Goal: Obtain resource: Download file/media

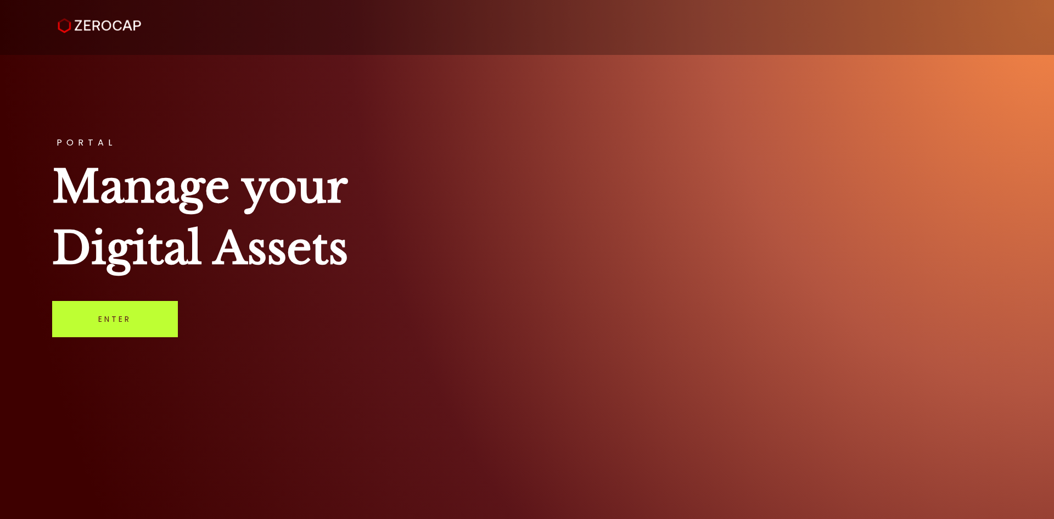
drag, startPoint x: 0, startPoint y: 0, endPoint x: 159, endPoint y: 309, distance: 347.5
click at [159, 309] on link "Enter" at bounding box center [115, 319] width 126 height 36
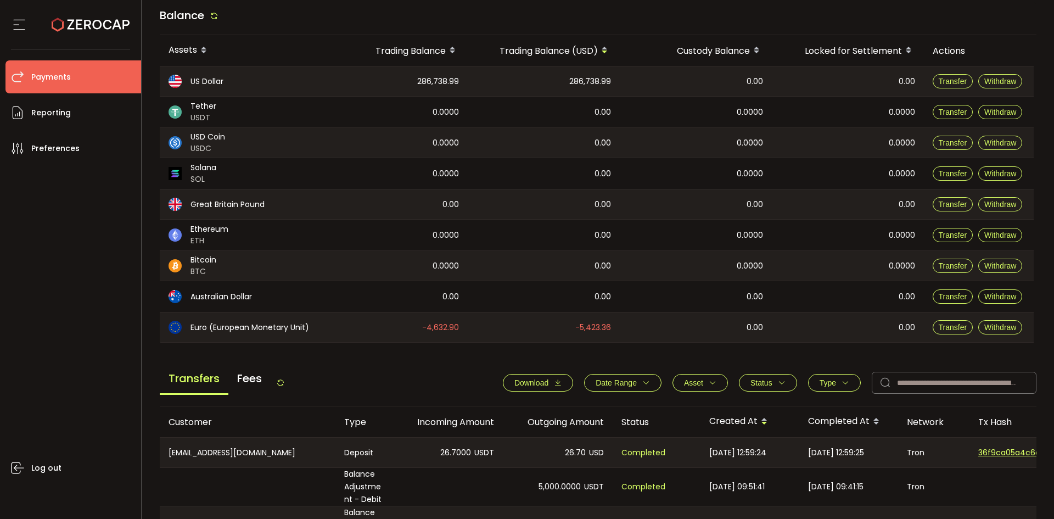
scroll to position [165, 0]
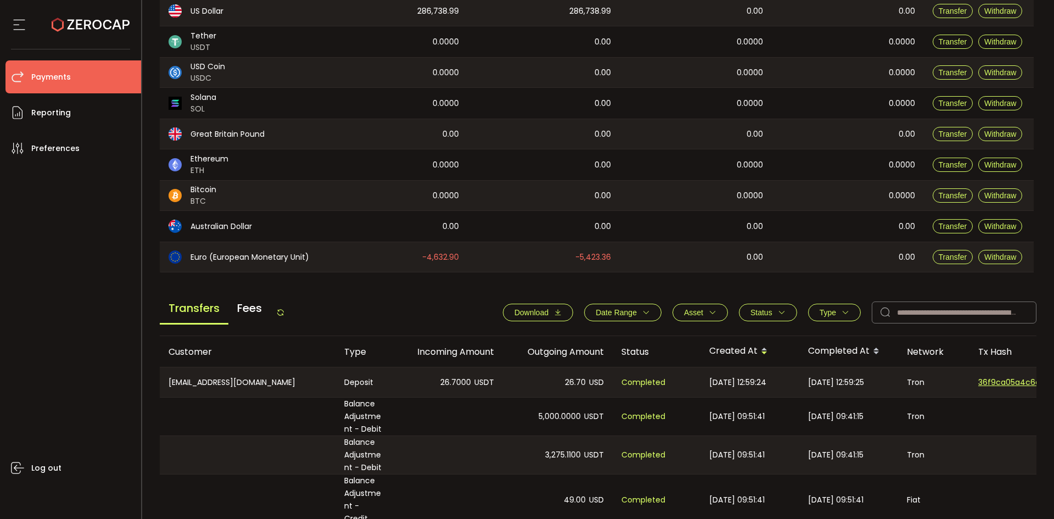
click at [521, 312] on span "Download" at bounding box center [531, 312] width 34 height 9
